Goal: Task Accomplishment & Management: Use online tool/utility

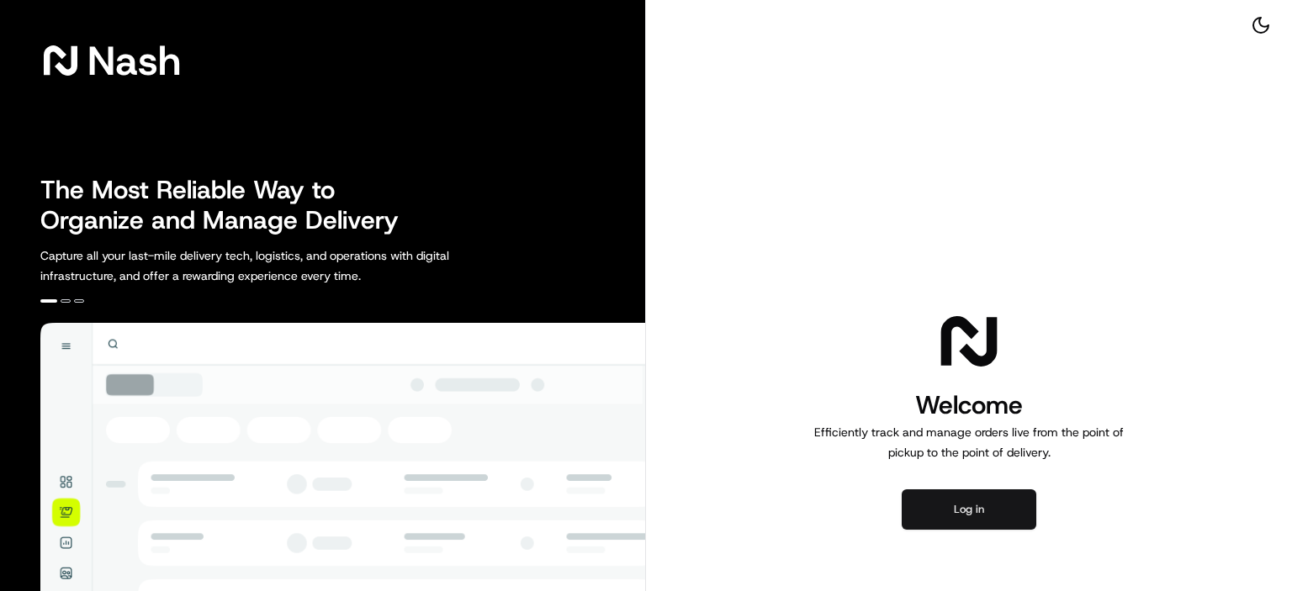
click at [998, 508] on button "Log in" at bounding box center [969, 510] width 135 height 40
